Goal: Information Seeking & Learning: Learn about a topic

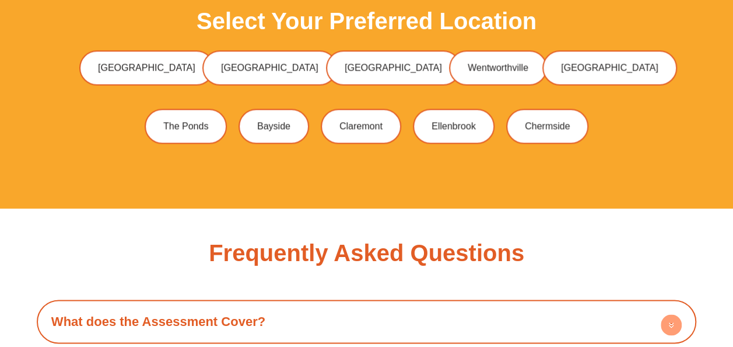
scroll to position [2859, 0]
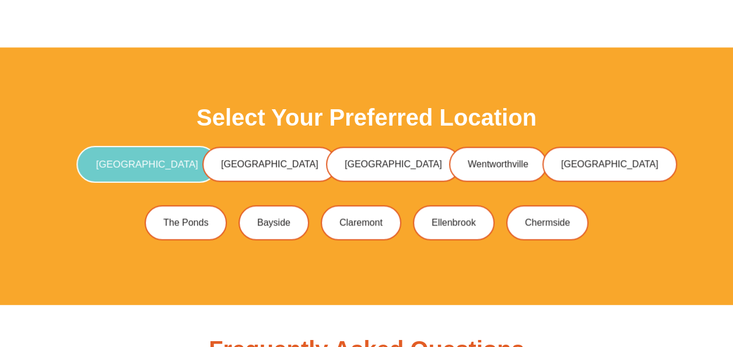
click at [155, 161] on span "[GEOGRAPHIC_DATA]" at bounding box center [147, 164] width 102 height 10
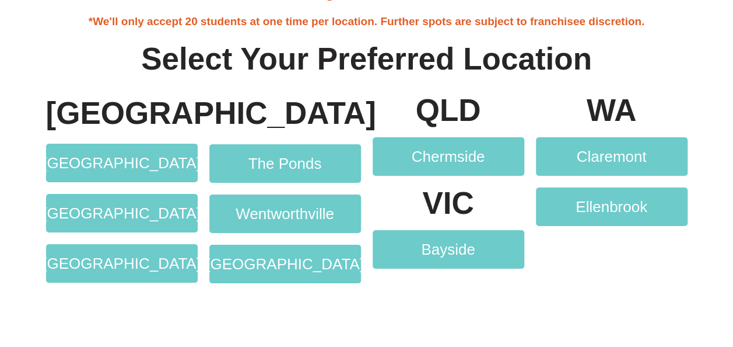
scroll to position [2159, 0]
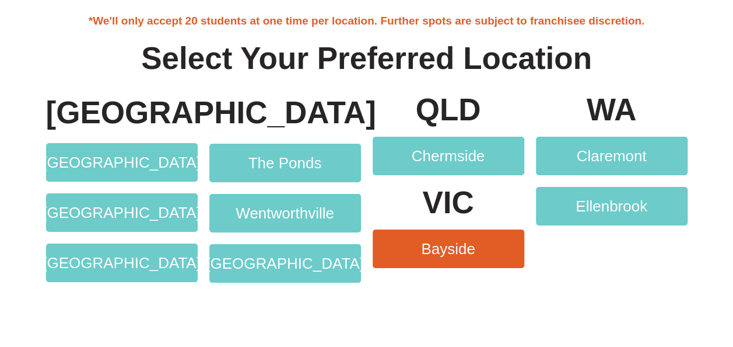
click at [466, 249] on span "Bayside" at bounding box center [448, 248] width 54 height 15
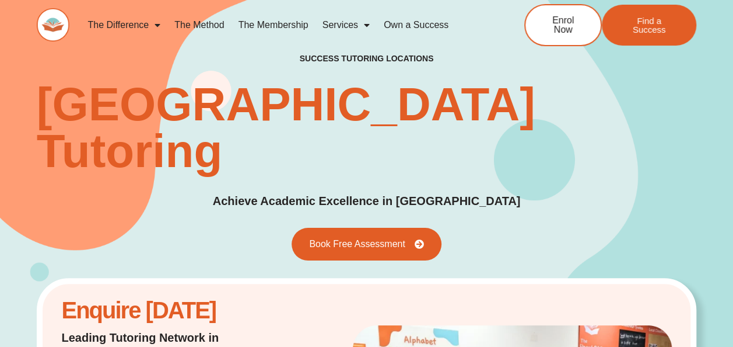
scroll to position [116, 0]
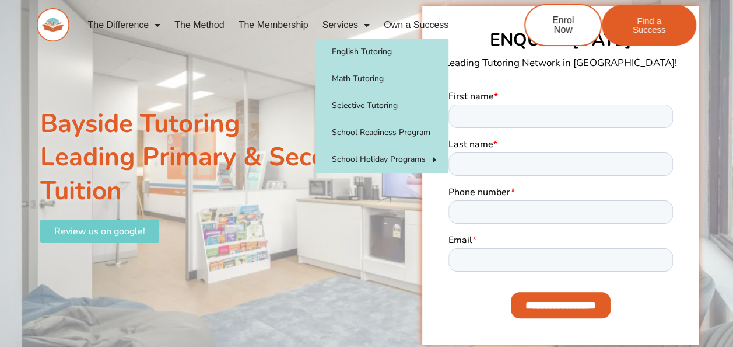
click at [361, 20] on span "Menu" at bounding box center [364, 25] width 12 height 21
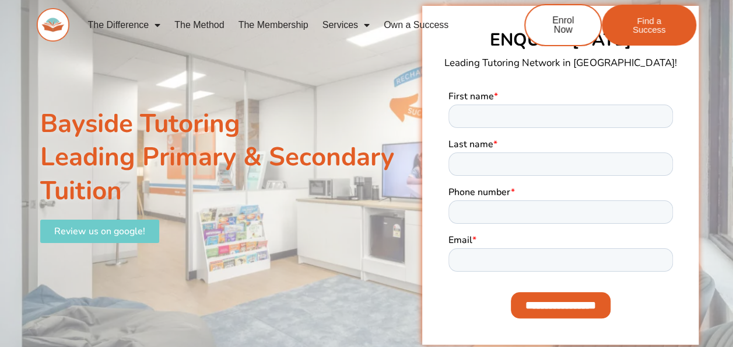
click at [363, 22] on span "Menu" at bounding box center [364, 25] width 12 height 21
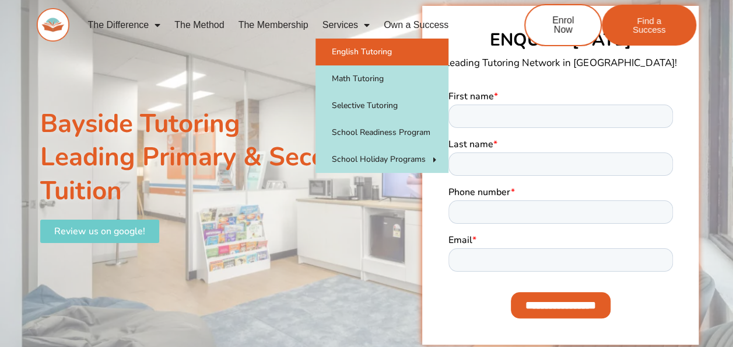
click at [354, 51] on link "English Tutoring" at bounding box center [382, 52] width 133 height 27
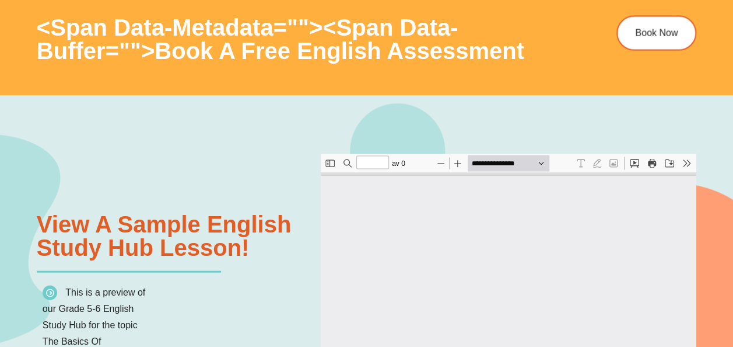
scroll to position [1109, 0]
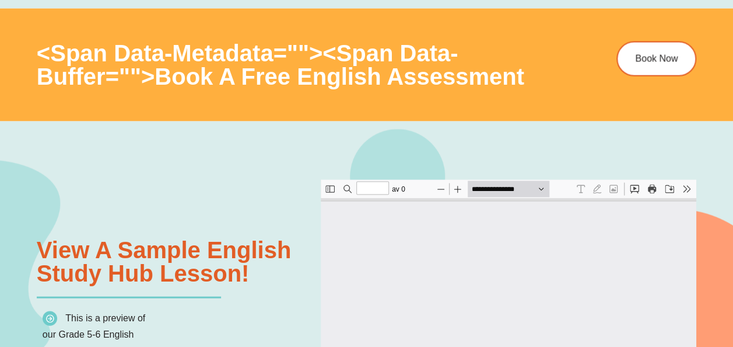
type input "*"
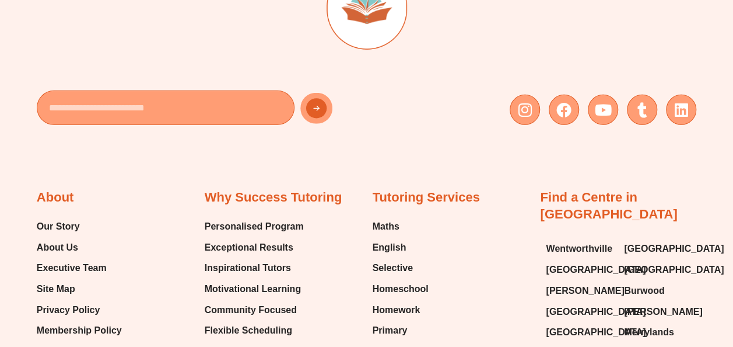
scroll to position [4032, 0]
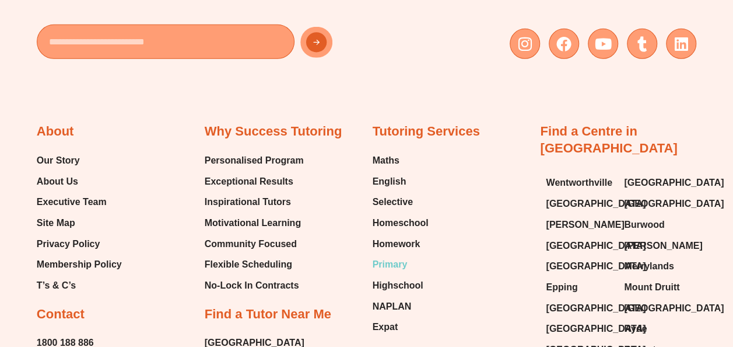
click at [400, 260] on span "Primary" at bounding box center [390, 265] width 35 height 18
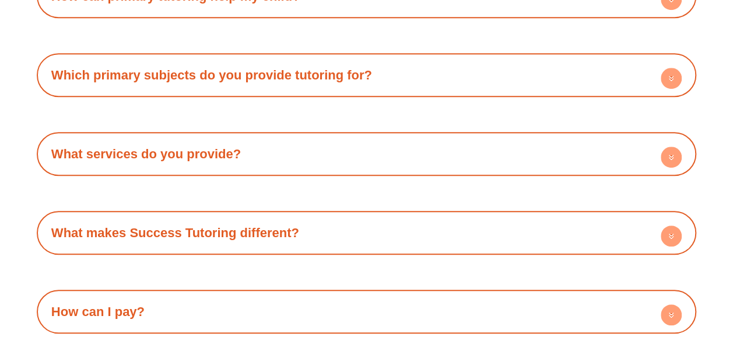
scroll to position [2801, 0]
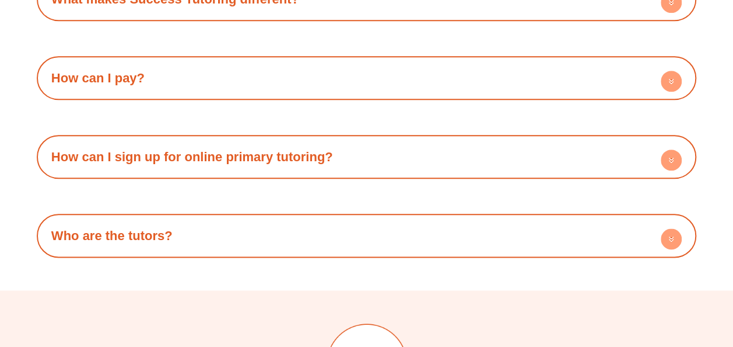
click at [671, 146] on h4 "How can I sign up for online primary tutoring?" at bounding box center [367, 157] width 648 height 32
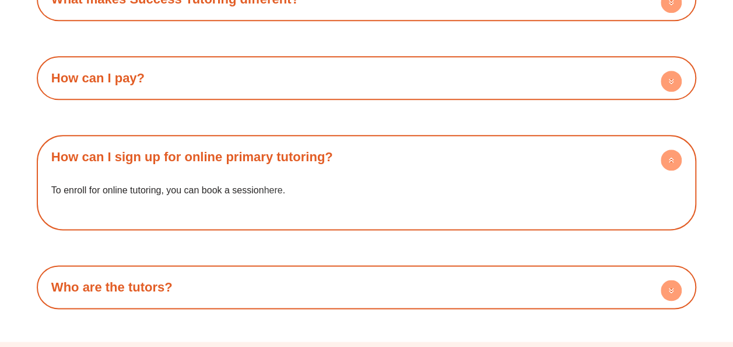
click at [274, 188] on link "here" at bounding box center [273, 190] width 19 height 10
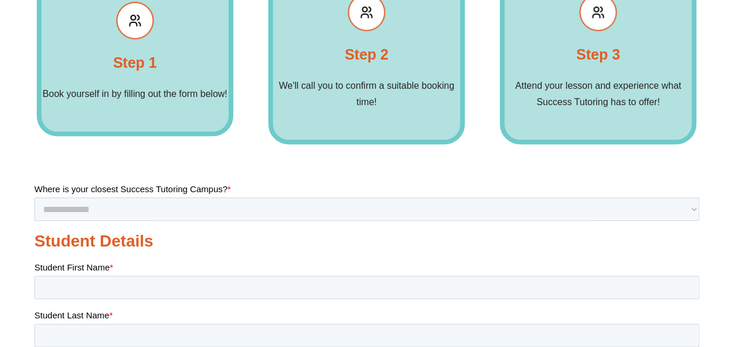
scroll to position [525, 0]
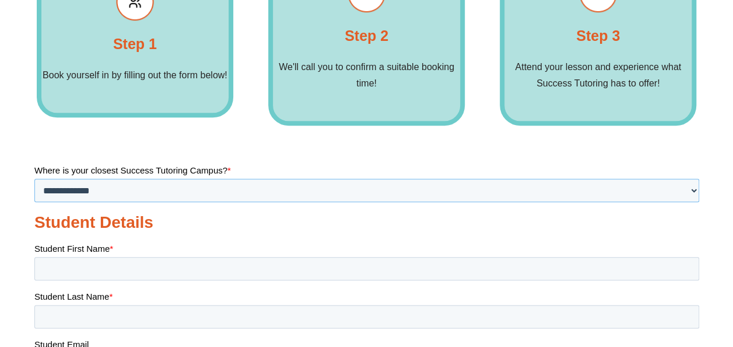
click at [276, 179] on select "**********" at bounding box center [366, 189] width 665 height 23
click at [272, 184] on select "**********" at bounding box center [366, 189] width 665 height 23
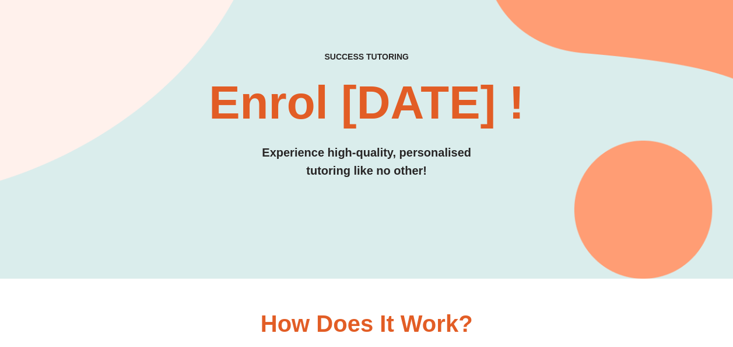
scroll to position [0, 0]
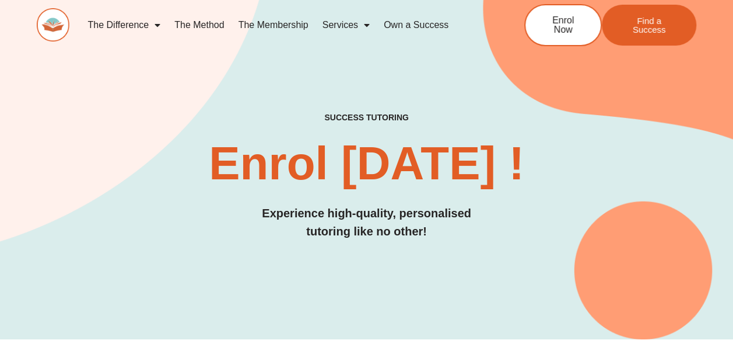
click at [215, 25] on link "The Method" at bounding box center [199, 25] width 64 height 27
click at [47, 19] on img at bounding box center [53, 24] width 33 height 33
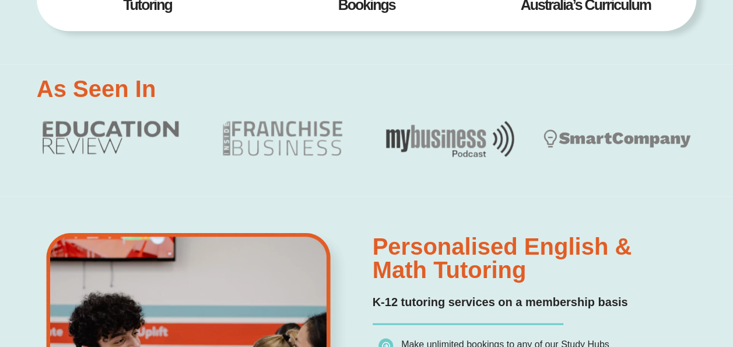
scroll to position [525, 0]
